Goal: Task Accomplishment & Management: Complete application form

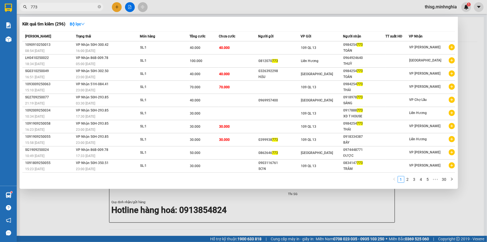
click at [117, 8] on div at bounding box center [243, 121] width 487 height 242
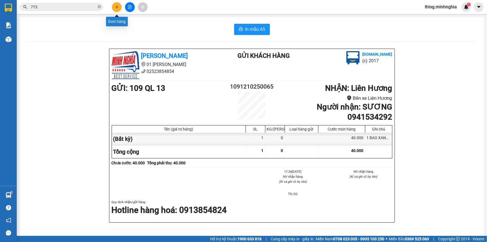
click at [117, 8] on icon "plus" at bounding box center [117, 7] width 4 height 4
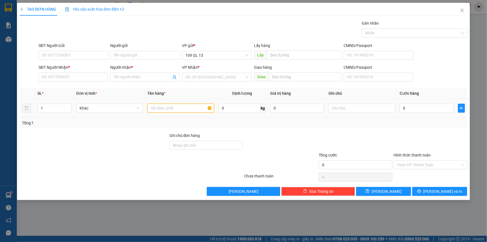
click at [176, 111] on input "text" at bounding box center [180, 108] width 67 height 9
click at [73, 74] on input "SĐT Người Nhận *" at bounding box center [73, 77] width 69 height 9
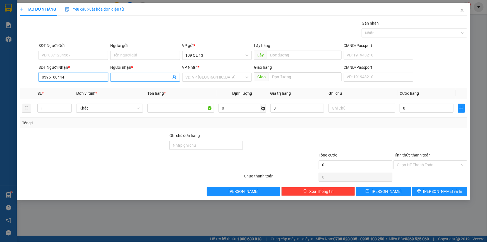
type input "0395160444"
click at [123, 75] on input "Người nhận *" at bounding box center [142, 77] width 57 height 6
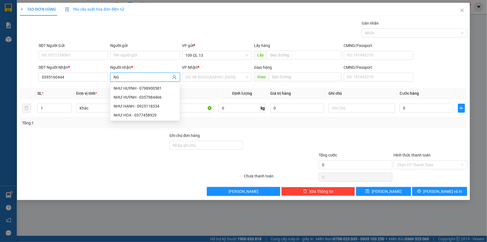
type input "N"
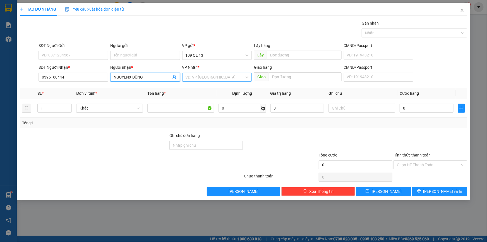
type input "NGUYENX DŨNG"
click at [195, 75] on input "search" at bounding box center [215, 77] width 59 height 8
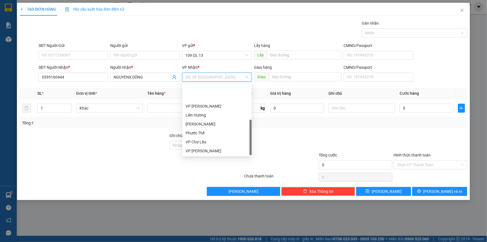
scroll to position [27, 0]
click at [205, 124] on div "VP [PERSON_NAME]" at bounding box center [217, 124] width 63 height 6
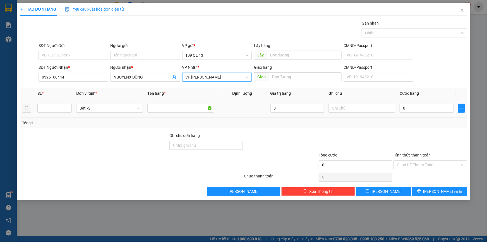
click at [360, 114] on td at bounding box center [361, 108] width 71 height 19
drag, startPoint x: 362, startPoint y: 110, endPoint x: 366, endPoint y: 104, distance: 7.4
click at [365, 106] on input "text" at bounding box center [362, 108] width 67 height 9
type input "1 HG THUỐC"
click at [416, 111] on input "0" at bounding box center [427, 108] width 54 height 9
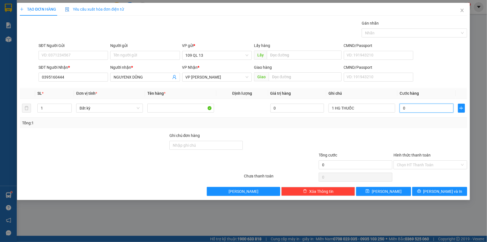
type input "3"
type input "30"
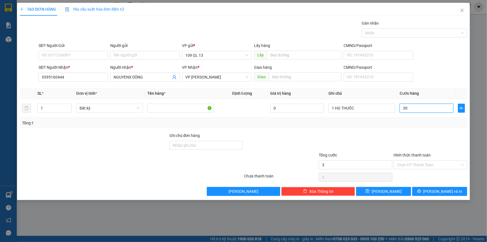
type input "30"
type input "30.000"
click at [130, 79] on input "NGUYENX DŨNG" at bounding box center [142, 77] width 57 height 6
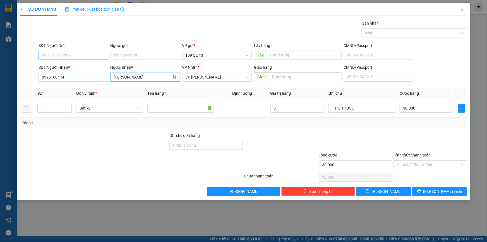
type input "[PERSON_NAME]"
click at [91, 55] on input "SĐT Người Gửi" at bounding box center [73, 55] width 69 height 9
type input "0865826607"
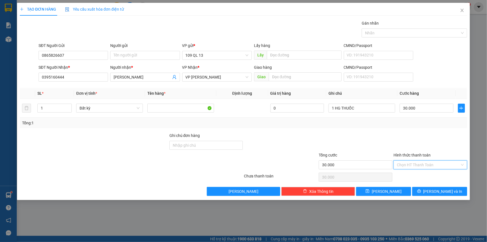
click at [426, 163] on input "Hình thức thanh toán" at bounding box center [428, 164] width 63 height 8
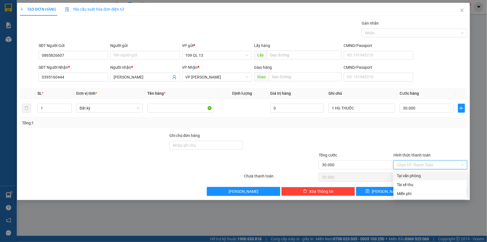
click at [423, 175] on div "Tại văn phòng" at bounding box center [430, 175] width 67 height 6
type input "0"
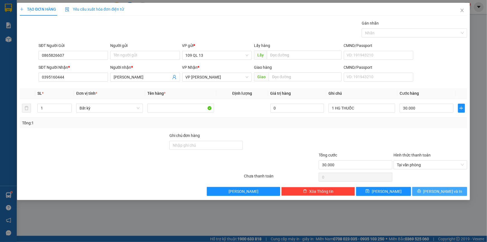
click at [442, 189] on span "[PERSON_NAME] và In" at bounding box center [442, 191] width 39 height 6
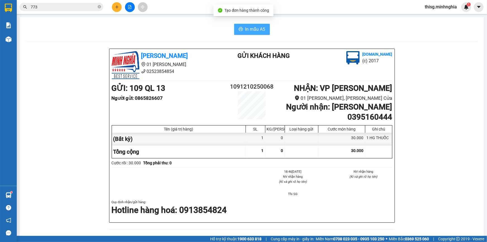
click at [242, 26] on button "In mẫu A5" at bounding box center [252, 29] width 36 height 11
click at [114, 8] on button at bounding box center [117, 7] width 10 height 10
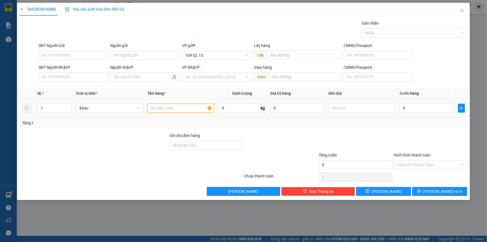
click at [167, 106] on input "text" at bounding box center [180, 108] width 67 height 9
click at [463, 9] on icon "close" at bounding box center [462, 10] width 3 height 3
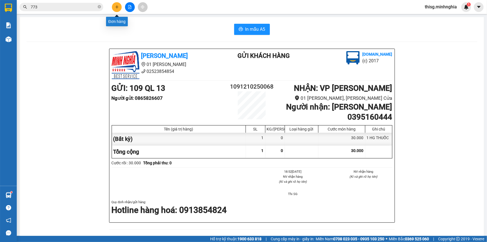
click at [114, 6] on button at bounding box center [117, 7] width 10 height 10
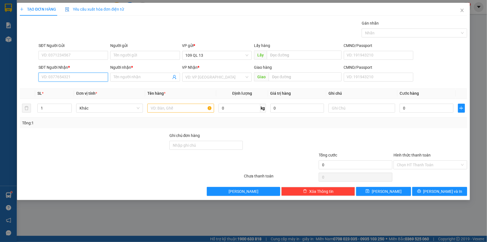
click at [90, 78] on input "SĐT Người Nhận *" at bounding box center [73, 77] width 69 height 9
click at [61, 89] on div "0977398794 - THỰC" at bounding box center [73, 88] width 63 height 6
type input "0977398794"
type input "THỰC"
type input "0977398794"
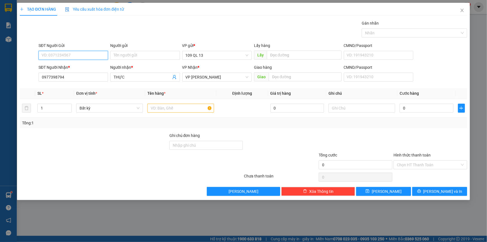
click at [71, 58] on input "SĐT Người Gửi" at bounding box center [73, 55] width 69 height 9
click at [69, 65] on div "0982230745 - ANH LÝ" at bounding box center [73, 66] width 63 height 6
type input "0982230745"
type input "ANH LÝ"
click at [160, 105] on input "text" at bounding box center [180, 108] width 67 height 9
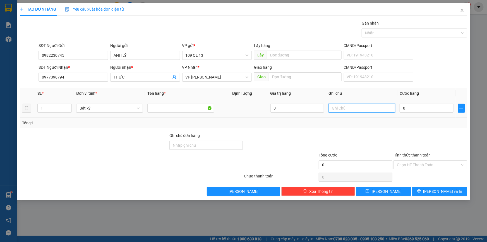
click at [384, 108] on input "text" at bounding box center [362, 108] width 67 height 9
type input "1 HỘP RĂNG"
click at [448, 109] on input "0" at bounding box center [427, 108] width 54 height 9
type input "4"
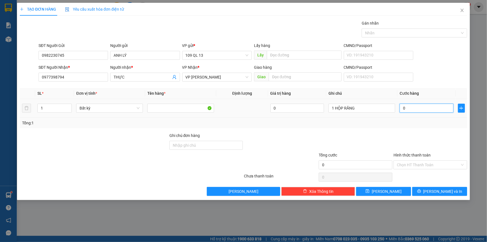
type input "4"
type input "40"
type input "40.000"
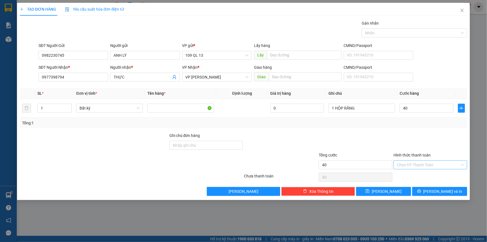
type input "40.000"
drag, startPoint x: 454, startPoint y: 163, endPoint x: 438, endPoint y: 176, distance: 20.7
click at [454, 163] on input "Hình thức thanh toán" at bounding box center [428, 164] width 63 height 8
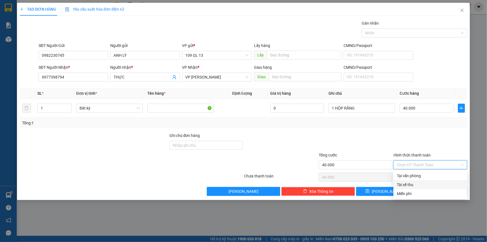
click at [434, 181] on div "Tài xế thu" at bounding box center [430, 184] width 67 height 6
type input "0"
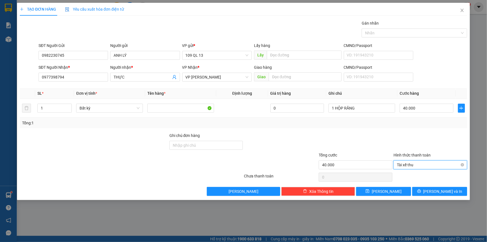
click at [428, 165] on span "Tài xế thu" at bounding box center [430, 164] width 67 height 8
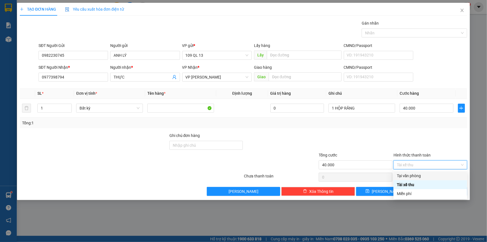
click at [425, 174] on div "Tại văn phòng" at bounding box center [430, 175] width 67 height 6
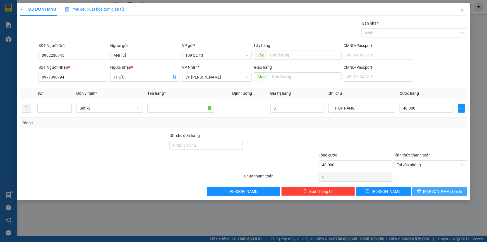
click at [458, 195] on button "[PERSON_NAME] và In" at bounding box center [439, 191] width 55 height 9
click at [455, 188] on button "[PERSON_NAME] và In" at bounding box center [439, 191] width 55 height 9
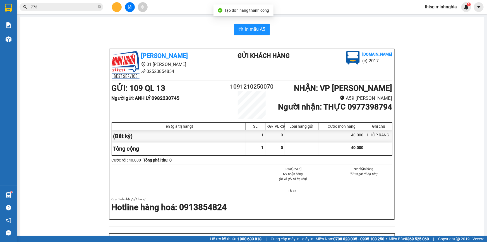
click at [244, 17] on div "In mẫu A5 [PERSON_NAME] 01 Đinh Tiên Hoàng 02523854854 Gửi khách hàng [DOMAIN_N…" at bounding box center [252, 231] width 464 height 429
click at [246, 26] on span "In mẫu A5" at bounding box center [255, 29] width 20 height 7
click at [255, 27] on span "In mẫu A5" at bounding box center [255, 29] width 20 height 7
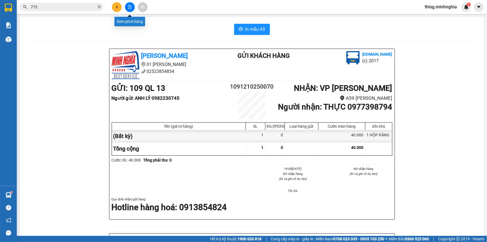
click at [118, 5] on icon "plus" at bounding box center [117, 7] width 4 height 4
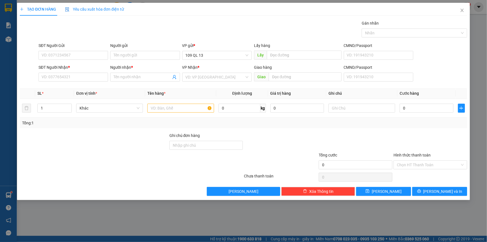
click at [88, 83] on div "SĐT Người Nhận * VD: 0377654321" at bounding box center [73, 74] width 69 height 20
click at [88, 77] on input "SĐT Người Nhận *" at bounding box center [73, 77] width 69 height 9
click at [74, 82] on div "SĐT Người Nhận * 856" at bounding box center [73, 74] width 69 height 20
click at [75, 85] on div "Transit Pickup Surcharge Ids Transit Deliver Surcharge Ids Transit Deliver Surc…" at bounding box center [243, 108] width 447 height 176
click at [97, 75] on input "856" at bounding box center [73, 77] width 69 height 9
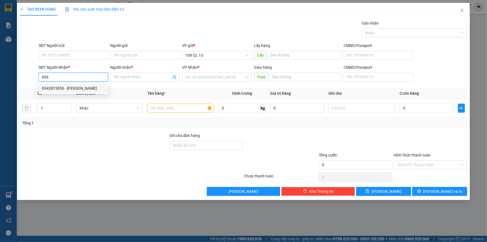
click at [95, 88] on div "0942873856 - [PERSON_NAME]" at bounding box center [73, 88] width 63 height 6
type input "0942873856"
type input "[PERSON_NAME]"
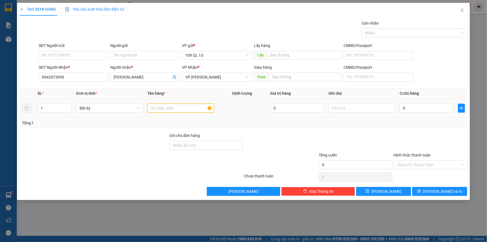
click at [173, 105] on input "text" at bounding box center [180, 108] width 67 height 9
click at [342, 109] on input "text" at bounding box center [362, 108] width 67 height 9
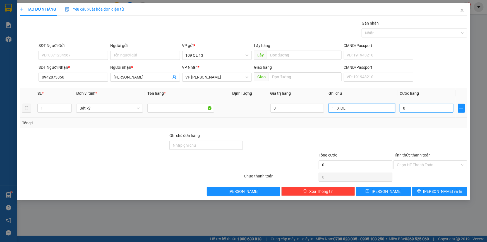
type input "1 TX ĐL"
click at [425, 107] on input "0" at bounding box center [427, 108] width 54 height 9
type input "8"
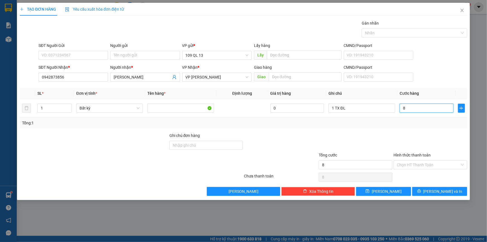
type input "80"
click at [452, 164] on input "Hình thức thanh toán" at bounding box center [428, 164] width 63 height 8
type input "80.000"
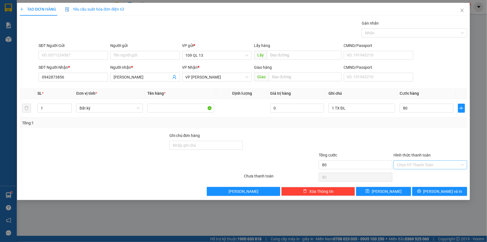
type input "80.000"
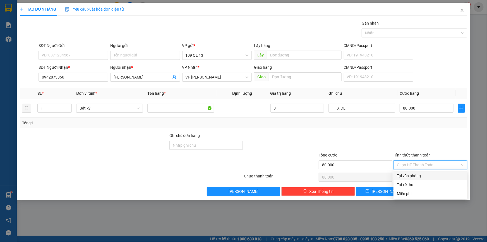
click at [447, 178] on div "Tại văn phòng" at bounding box center [430, 175] width 67 height 6
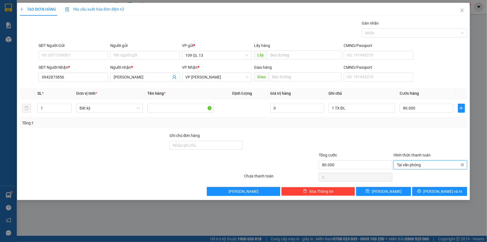
click at [445, 166] on span "Tại văn phòng" at bounding box center [430, 164] width 67 height 8
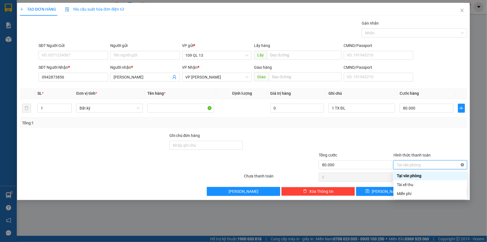
type input "80.000"
click at [450, 138] on div at bounding box center [430, 142] width 75 height 20
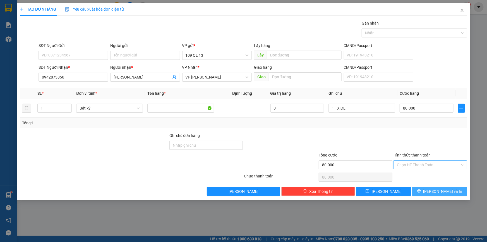
click at [456, 189] on button "[PERSON_NAME] và In" at bounding box center [439, 191] width 55 height 9
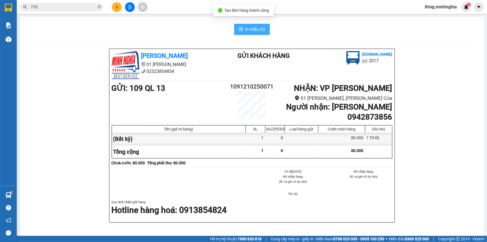
click at [250, 28] on span "In mẫu A5" at bounding box center [255, 29] width 20 height 7
click at [118, 6] on icon "plus" at bounding box center [117, 7] width 4 height 4
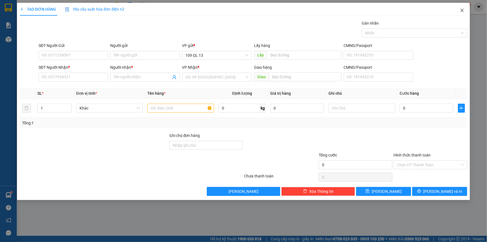
click at [461, 12] on icon "close" at bounding box center [462, 10] width 4 height 4
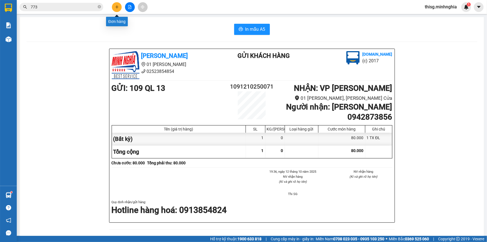
click at [119, 5] on icon "plus" at bounding box center [117, 7] width 4 height 4
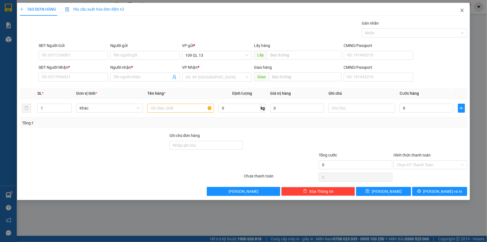
click at [464, 9] on icon "close" at bounding box center [462, 10] width 4 height 4
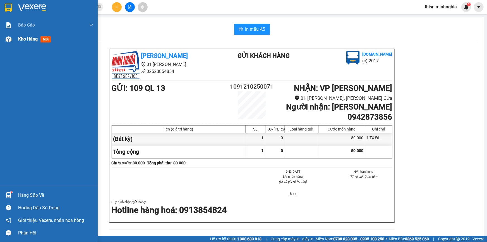
click at [16, 40] on div "Kho hàng mới" at bounding box center [49, 39] width 98 height 14
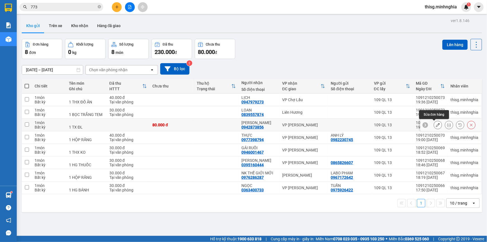
click at [436, 124] on icon at bounding box center [438, 125] width 4 height 4
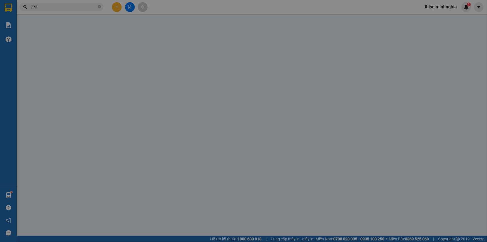
type input "0942873856"
type input "80.000"
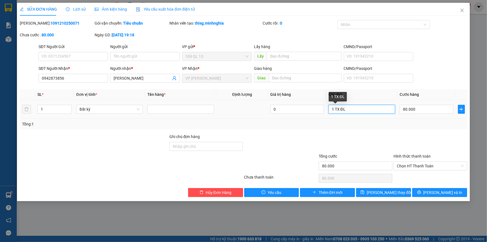
click at [334, 111] on input "1 TX ĐL" at bounding box center [362, 109] width 67 height 9
type input "2 TX ĐL"
click at [54, 106] on input "1" at bounding box center [55, 109] width 34 height 8
type input "2"
click at [463, 8] on span "Close" at bounding box center [462, 11] width 16 height 16
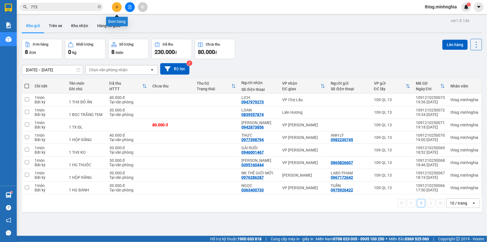
click at [117, 5] on icon "plus" at bounding box center [117, 7] width 4 height 4
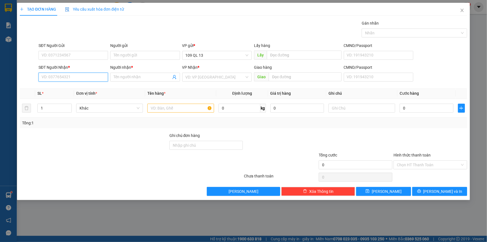
click at [67, 76] on input "SĐT Người Nhận *" at bounding box center [73, 77] width 69 height 9
click at [66, 89] on div "0942873856 - [PERSON_NAME]" at bounding box center [73, 88] width 63 height 6
type input "0942873856"
type input "[PERSON_NAME]"
type input "0942873856"
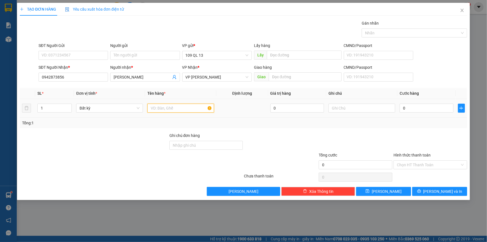
click at [156, 104] on input "text" at bounding box center [180, 108] width 67 height 9
click at [347, 105] on input "text" at bounding box center [362, 108] width 67 height 9
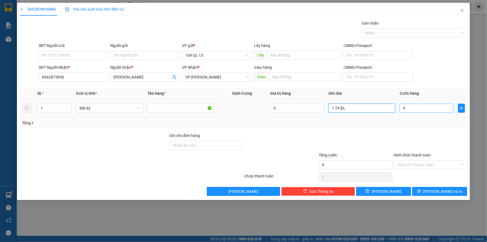
type input "1 TX ĐL"
click at [413, 109] on input "0" at bounding box center [427, 108] width 54 height 9
type input "8"
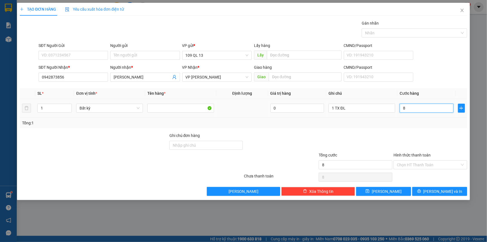
type input "80"
type input "80.000"
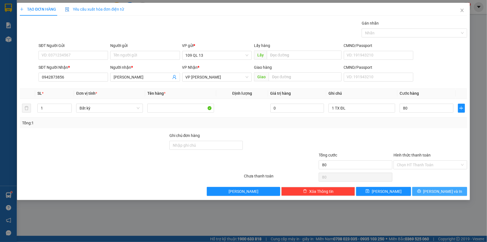
type input "80.000"
click at [434, 191] on button "[PERSON_NAME] và In" at bounding box center [439, 191] width 55 height 9
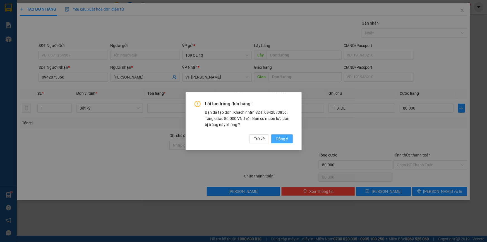
click at [281, 140] on span "Đồng ý" at bounding box center [282, 139] width 12 height 6
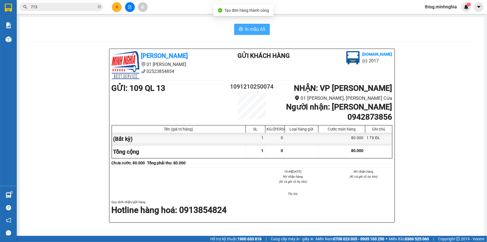
click at [259, 28] on span "In mẫu A5" at bounding box center [255, 29] width 20 height 7
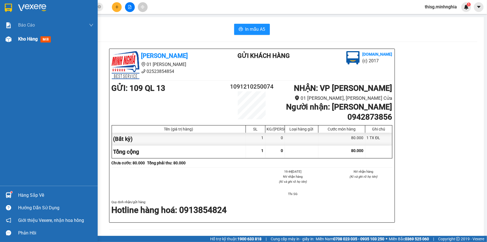
click at [6, 38] on img at bounding box center [9, 39] width 6 height 6
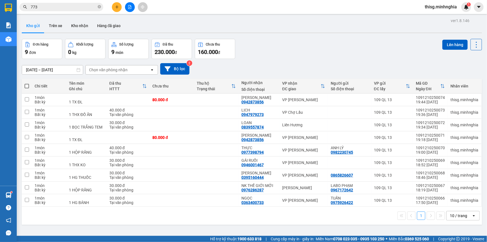
click at [382, 18] on div "ver 1.8.146 Kho gửi Trên xe Kho nhận Hàng đã giao Đơn hàng 9 đơn Khối lượng 0 k…" at bounding box center [252, 138] width 465 height 242
click at [119, 7] on button at bounding box center [117, 7] width 10 height 10
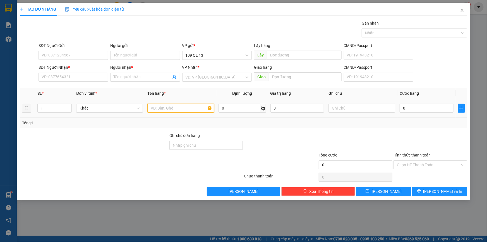
click at [187, 109] on input "text" at bounding box center [180, 108] width 67 height 9
click at [343, 109] on input "text" at bounding box center [362, 108] width 67 height 9
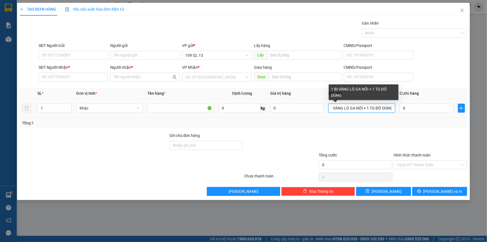
scroll to position [0, 9]
click at [330, 107] on input "1 BỊ VÀNG LÒ GA NỒI + 1 TG ĐỒ DÙNG" at bounding box center [362, 108] width 67 height 9
click at [339, 109] on input "1 TX CÓ BỊ VÀNG LÒ GA NỒI + 1 TG ĐỒ DÙNG" at bounding box center [362, 108] width 67 height 9
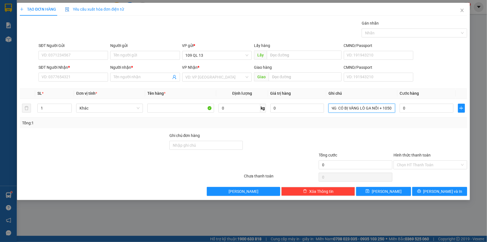
scroll to position [0, 23]
type input "1 TX ĐỒ DÙNG CÓ BỊ VÀNG LÒ GA NỒI +1 TG ĐỒ DÙNG"
click at [418, 112] on div "0" at bounding box center [427, 107] width 54 height 11
click at [419, 108] on input "0" at bounding box center [427, 108] width 54 height 9
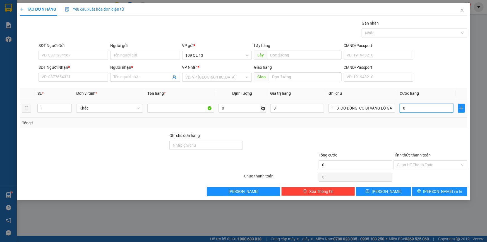
type input "1"
type input "15"
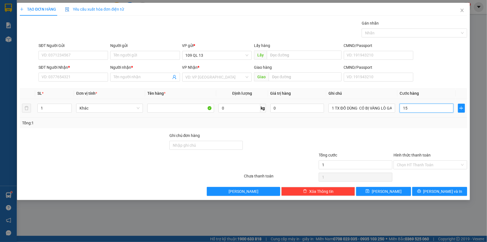
type input "15"
type input "150"
type input "150.000"
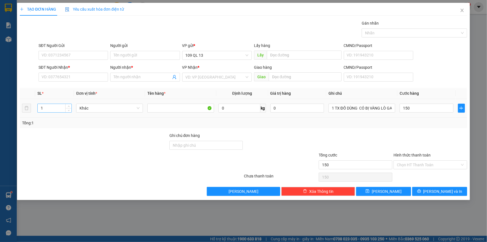
type input "150.000"
click at [49, 110] on input "1" at bounding box center [55, 108] width 34 height 8
type input "2"
click at [63, 74] on input "SĐT Người Nhận *" at bounding box center [73, 77] width 69 height 9
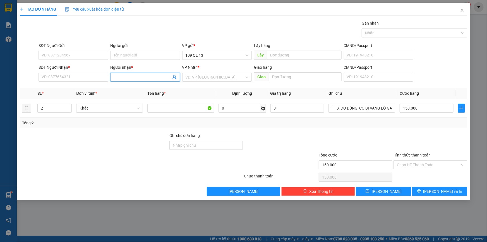
click at [116, 75] on input "Người nhận *" at bounding box center [142, 77] width 57 height 6
click at [191, 75] on input "search" at bounding box center [215, 77] width 59 height 8
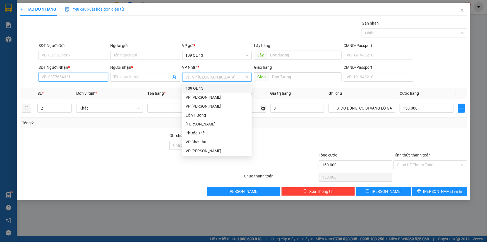
click at [73, 79] on input "SĐT Người Nhận *" at bounding box center [73, 77] width 69 height 9
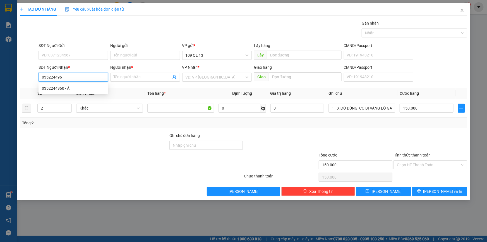
type input "0352244960"
click at [85, 88] on div "0352244960 - ÁI" at bounding box center [73, 88] width 63 height 6
type input "ÁI"
type input "0352244960"
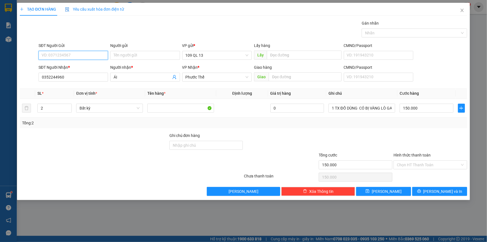
click at [89, 54] on input "SĐT Người Gửi" at bounding box center [73, 55] width 69 height 9
click at [85, 64] on div "0977667183 - THI" at bounding box center [73, 66] width 63 height 6
type input "0977667183"
type input "THI"
click at [437, 163] on input "Hình thức thanh toán" at bounding box center [428, 164] width 63 height 8
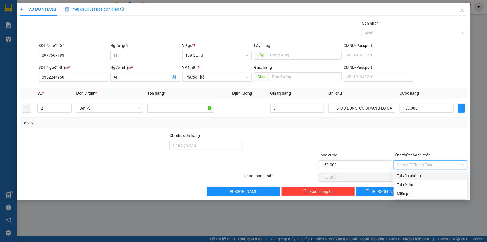
click at [433, 176] on div "Tại văn phòng" at bounding box center [430, 175] width 67 height 6
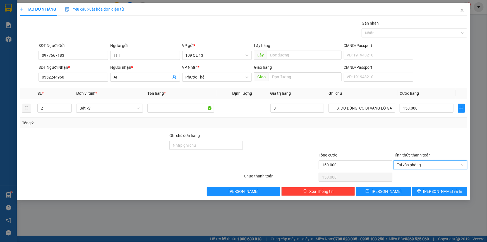
type input "0"
click at [442, 186] on div "Transit Pickup Surcharge Ids Transit Deliver Surcharge Ids Transit Deliver Surc…" at bounding box center [243, 108] width 447 height 176
click at [442, 190] on span "[PERSON_NAME] và In" at bounding box center [442, 191] width 39 height 6
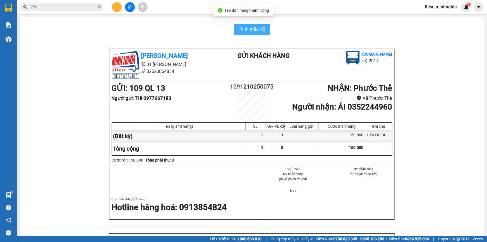
click at [251, 26] on span "In mẫu A5" at bounding box center [255, 29] width 20 height 7
